Goal: Task Accomplishment & Management: Manage account settings

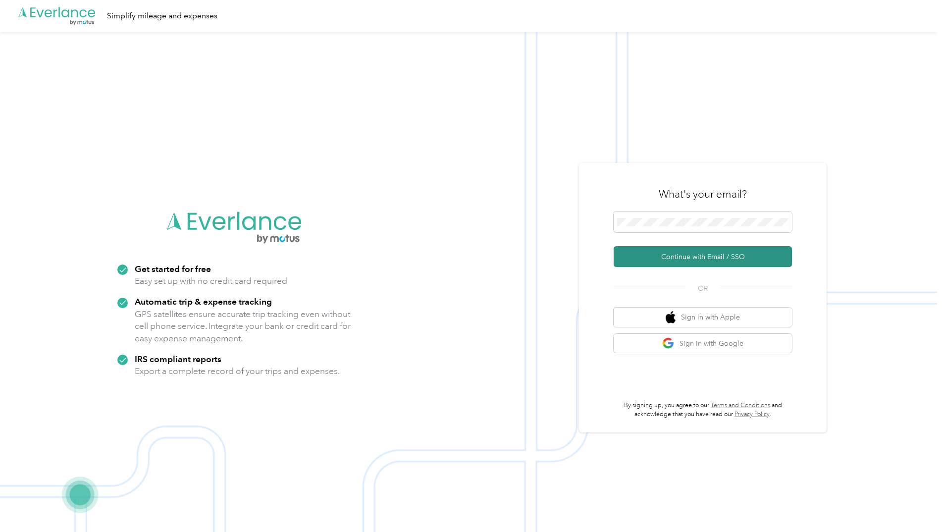
click at [685, 254] on button "Continue with Email / SSO" at bounding box center [702, 256] width 178 height 21
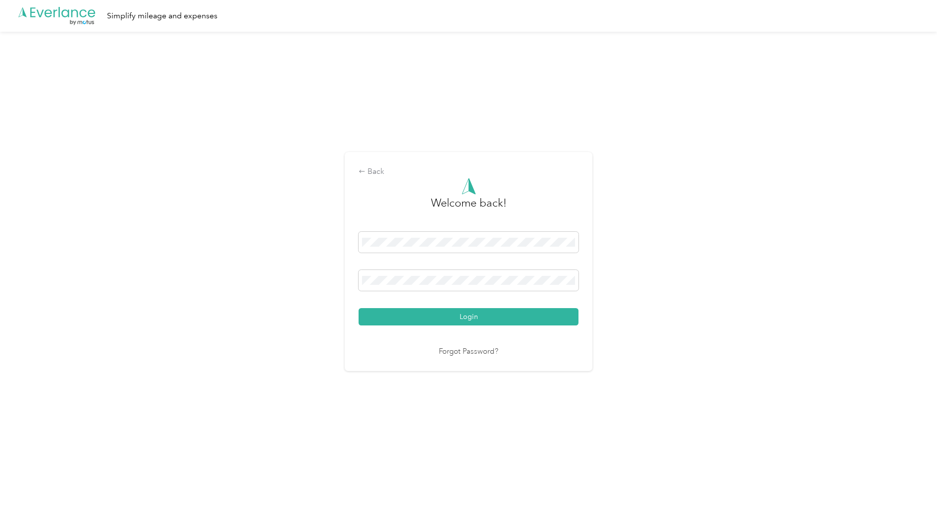
click at [468, 316] on button "Login" at bounding box center [468, 316] width 220 height 17
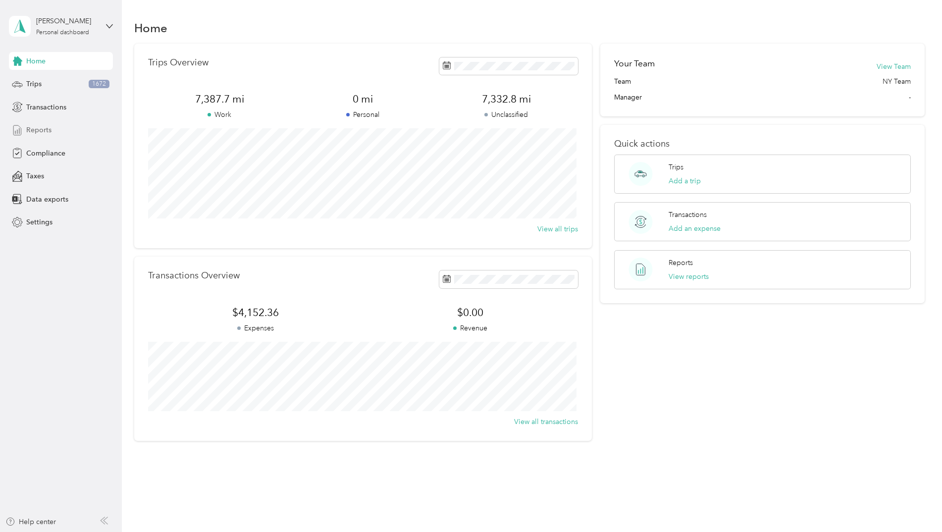
click at [31, 132] on span "Reports" at bounding box center [38, 130] width 25 height 10
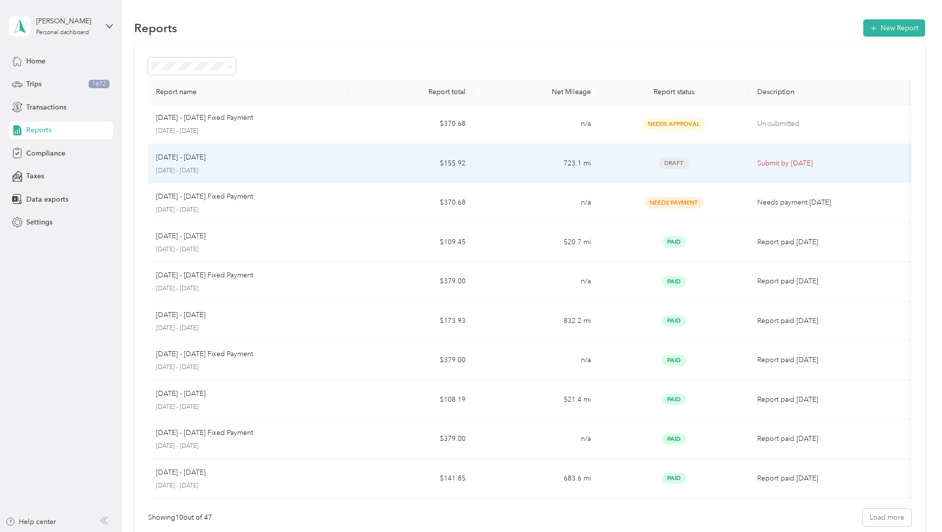
click at [519, 165] on td "723.1 mi" at bounding box center [535, 164] width 125 height 40
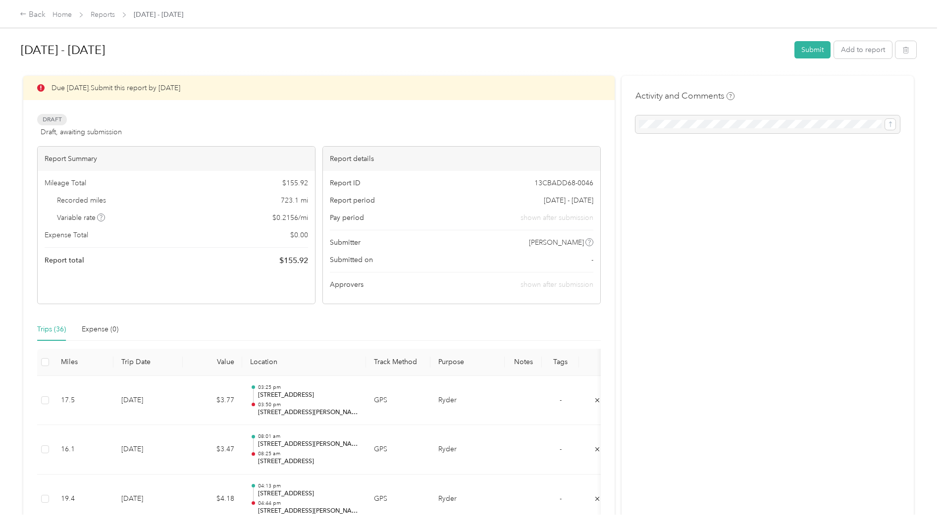
click at [30, 11] on div "Back" at bounding box center [33, 15] width 26 height 12
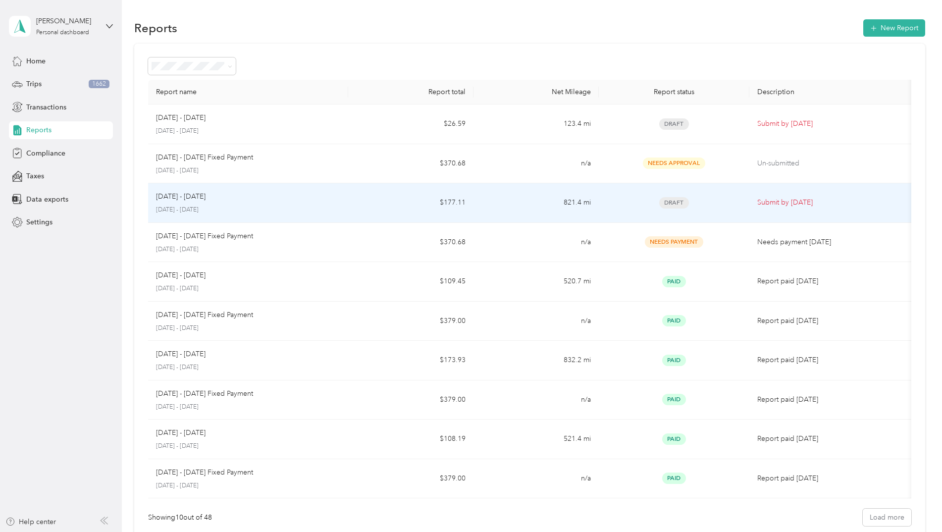
click at [413, 207] on td "$177.11" at bounding box center [410, 203] width 125 height 40
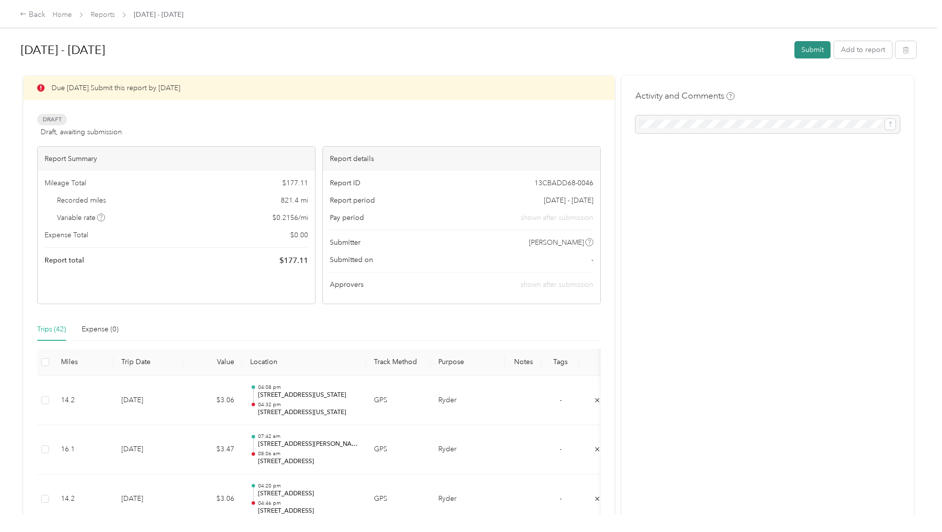
click at [807, 54] on button "Submit" at bounding box center [812, 49] width 36 height 17
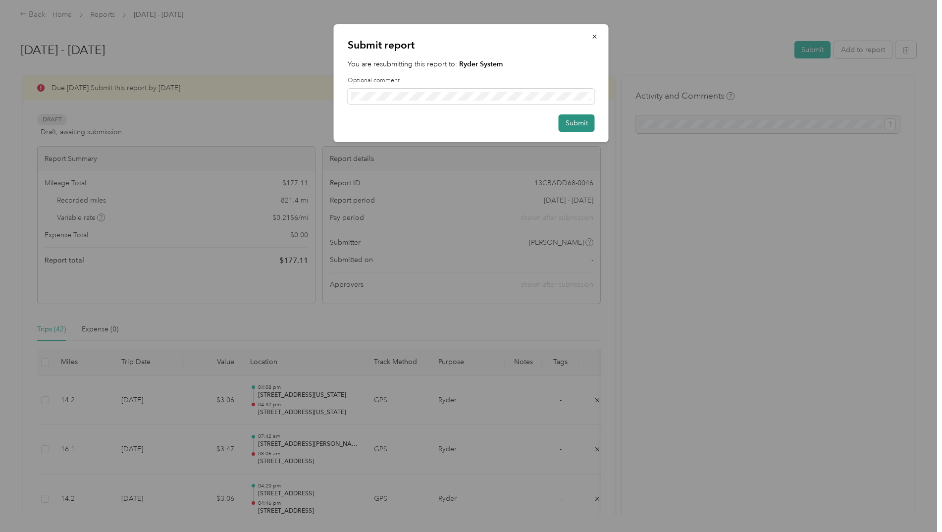
click at [569, 125] on button "Submit" at bounding box center [576, 122] width 36 height 17
